Goal: Task Accomplishment & Management: Use online tool/utility

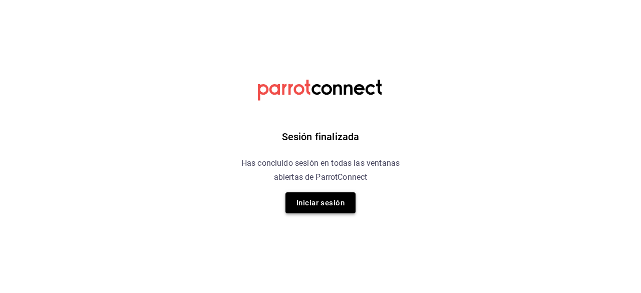
click at [317, 208] on button "Iniciar sesión" at bounding box center [321, 202] width 70 height 21
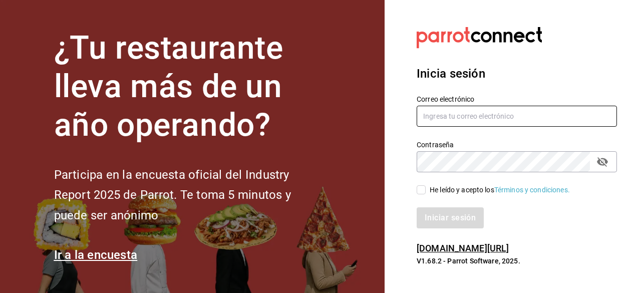
type input "ad.santoy@hotmail.com"
click at [421, 194] on input "He leído y acepto los Términos y condiciones." at bounding box center [421, 189] width 9 height 9
checkbox input "true"
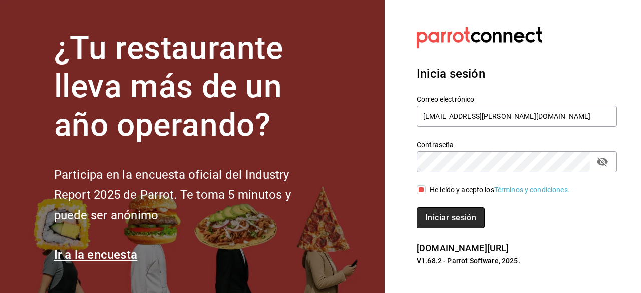
click at [438, 217] on button "Iniciar sesión" at bounding box center [451, 217] width 68 height 21
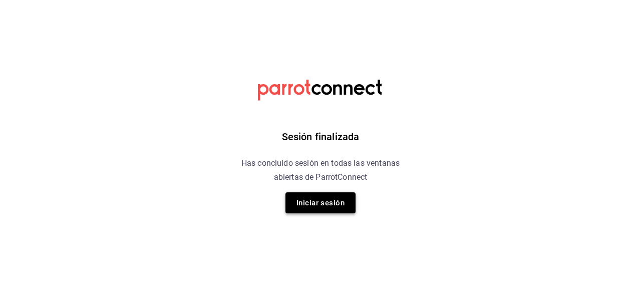
click at [312, 201] on button "Iniciar sesión" at bounding box center [321, 202] width 70 height 21
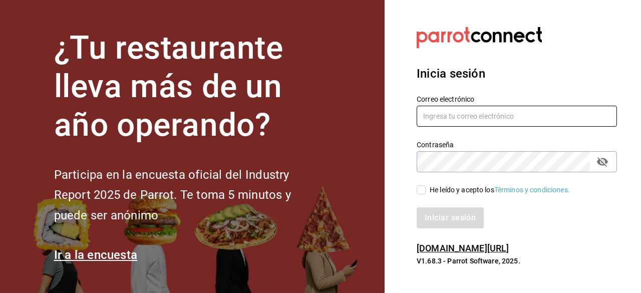
type input "ad.santoy@hotmail.com"
click at [421, 192] on input "He leído y acepto los Términos y condiciones." at bounding box center [421, 189] width 9 height 9
checkbox input "true"
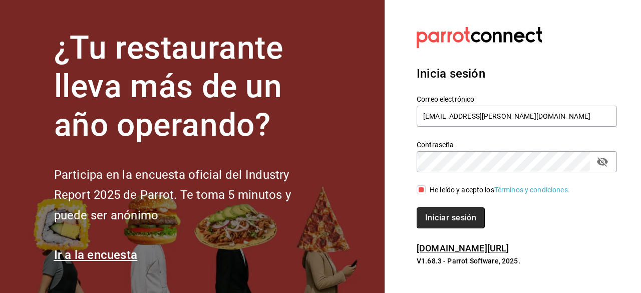
click at [445, 213] on button "Iniciar sesión" at bounding box center [451, 217] width 68 height 21
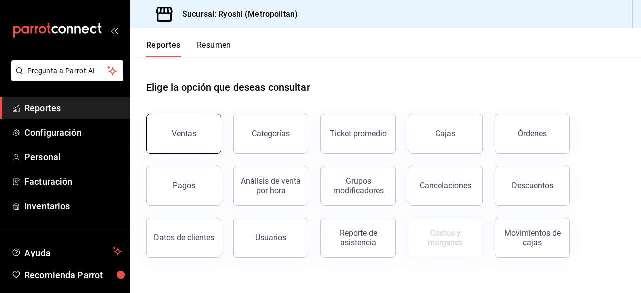
click at [192, 139] on button "Ventas" at bounding box center [183, 134] width 75 height 40
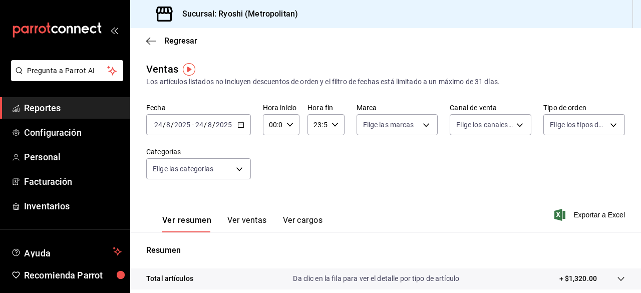
click at [238, 126] on icon "button" at bounding box center [240, 124] width 7 height 7
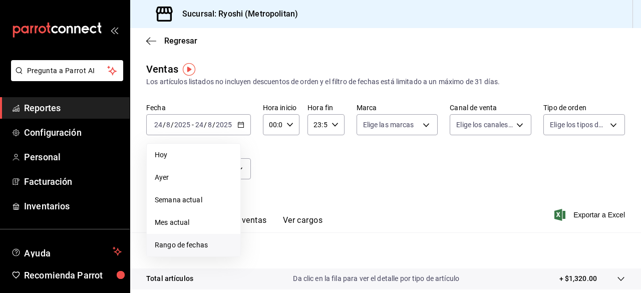
click at [186, 245] on span "Rango de fechas" at bounding box center [194, 245] width 78 height 11
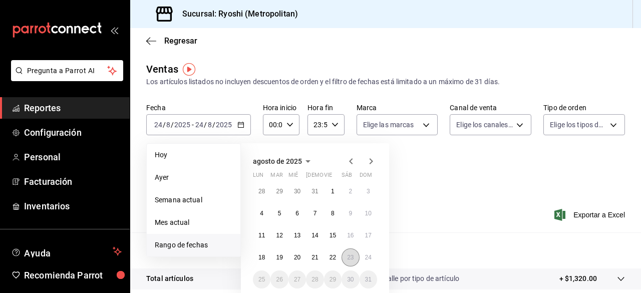
click at [346, 258] on button "23" at bounding box center [351, 258] width 18 height 18
click at [366, 258] on abbr "24" at bounding box center [368, 257] width 7 height 7
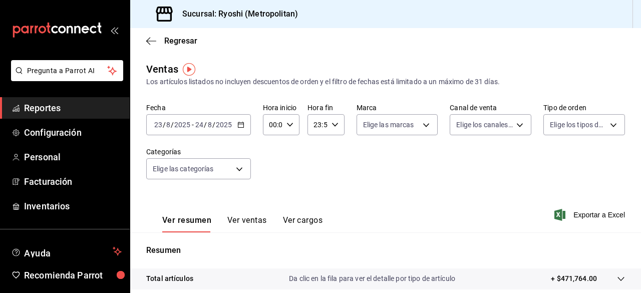
click at [289, 129] on div "00:00 Hora inicio" at bounding box center [281, 124] width 37 height 21
click at [272, 171] on span "01" at bounding box center [271, 174] width 2 height 8
type input "01:00"
click at [272, 171] on span "05" at bounding box center [271, 170] width 2 height 8
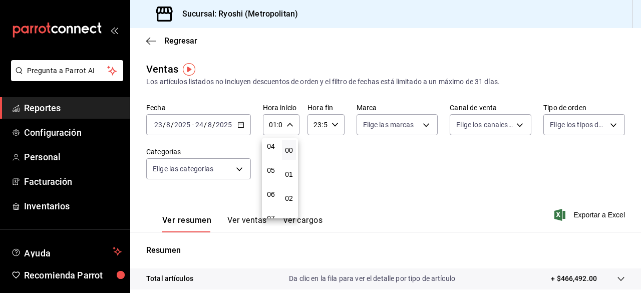
type input "05:00"
click at [336, 127] on div at bounding box center [320, 146] width 641 height 293
click at [335, 127] on icon "button" at bounding box center [335, 124] width 7 height 7
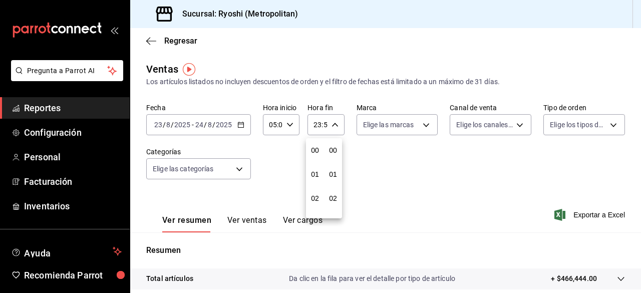
scroll to position [1363, 0]
click at [320, 154] on button "21" at bounding box center [315, 158] width 14 height 20
type input "21:59"
click at [320, 154] on button "05" at bounding box center [315, 154] width 14 height 20
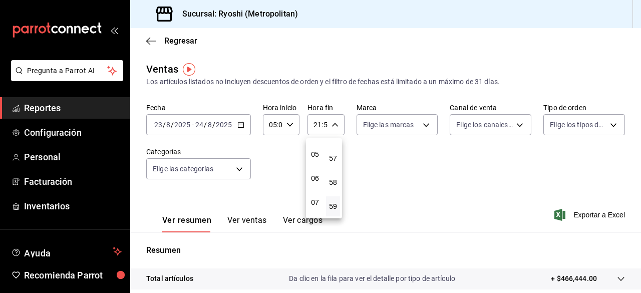
type input "05:59"
click at [333, 126] on div at bounding box center [320, 146] width 641 height 293
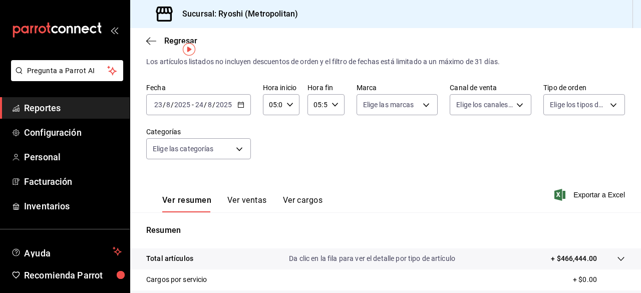
click at [333, 108] on icon "button" at bounding box center [335, 104] width 7 height 7
click at [332, 139] on span "57" at bounding box center [333, 138] width 2 height 8
type input "05:57"
click at [333, 131] on span "00" at bounding box center [333, 130] width 2 height 8
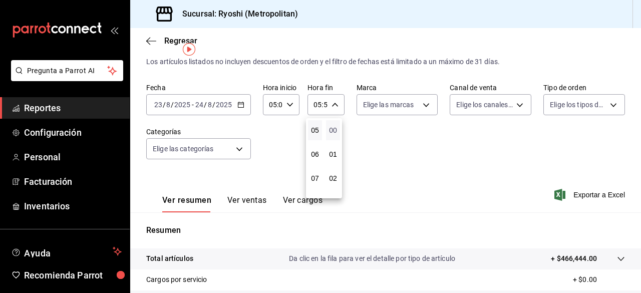
type input "05:00"
click at [579, 201] on div at bounding box center [320, 146] width 641 height 293
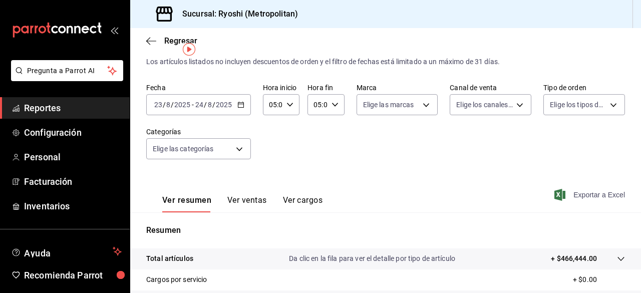
click at [578, 197] on span "Exportar a Excel" at bounding box center [591, 195] width 69 height 12
